Goal: Navigation & Orientation: Find specific page/section

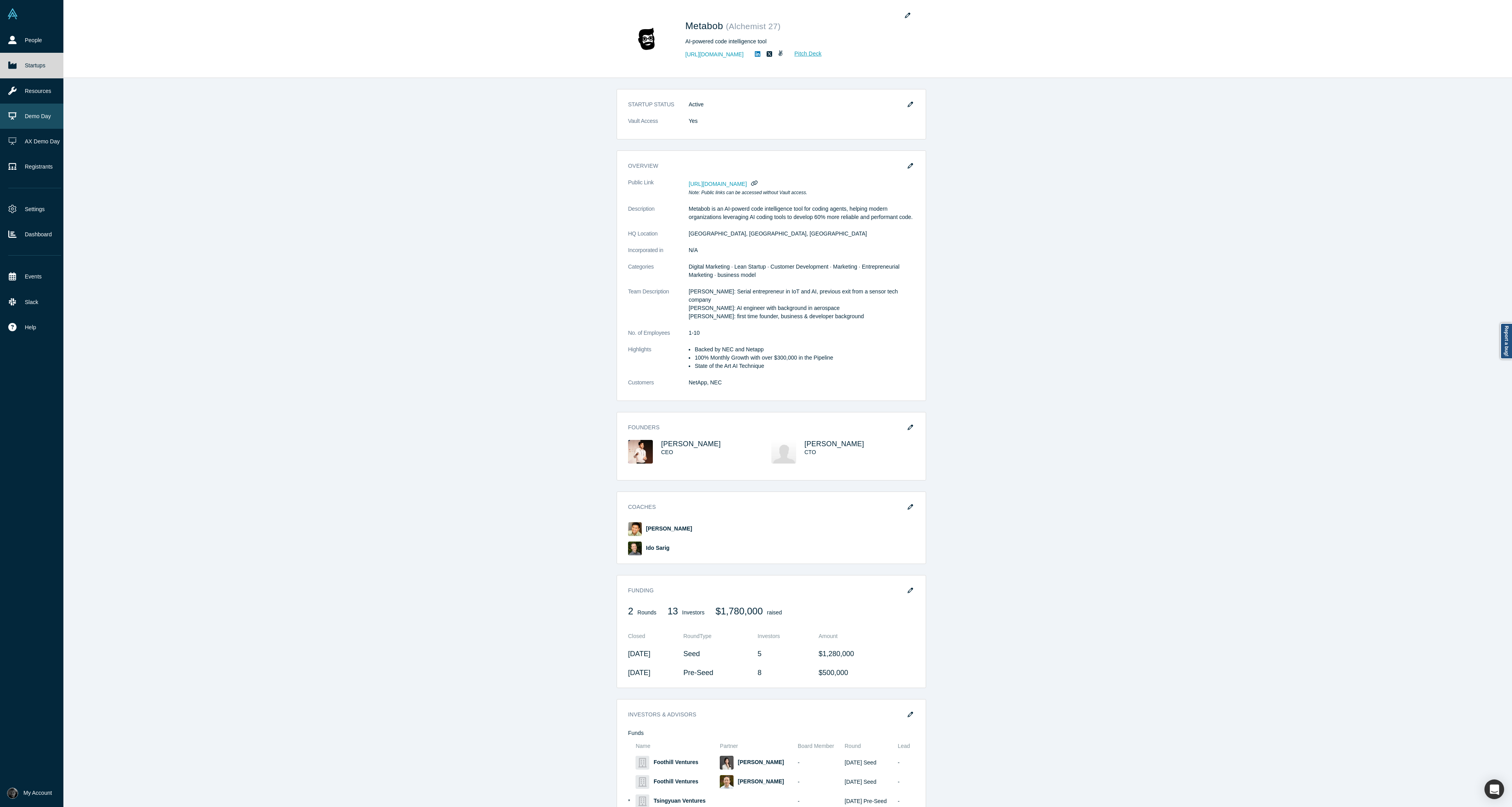
click at [17, 119] on link "Demo Day" at bounding box center [35, 117] width 69 height 25
